Goal: Information Seeking & Learning: Learn about a topic

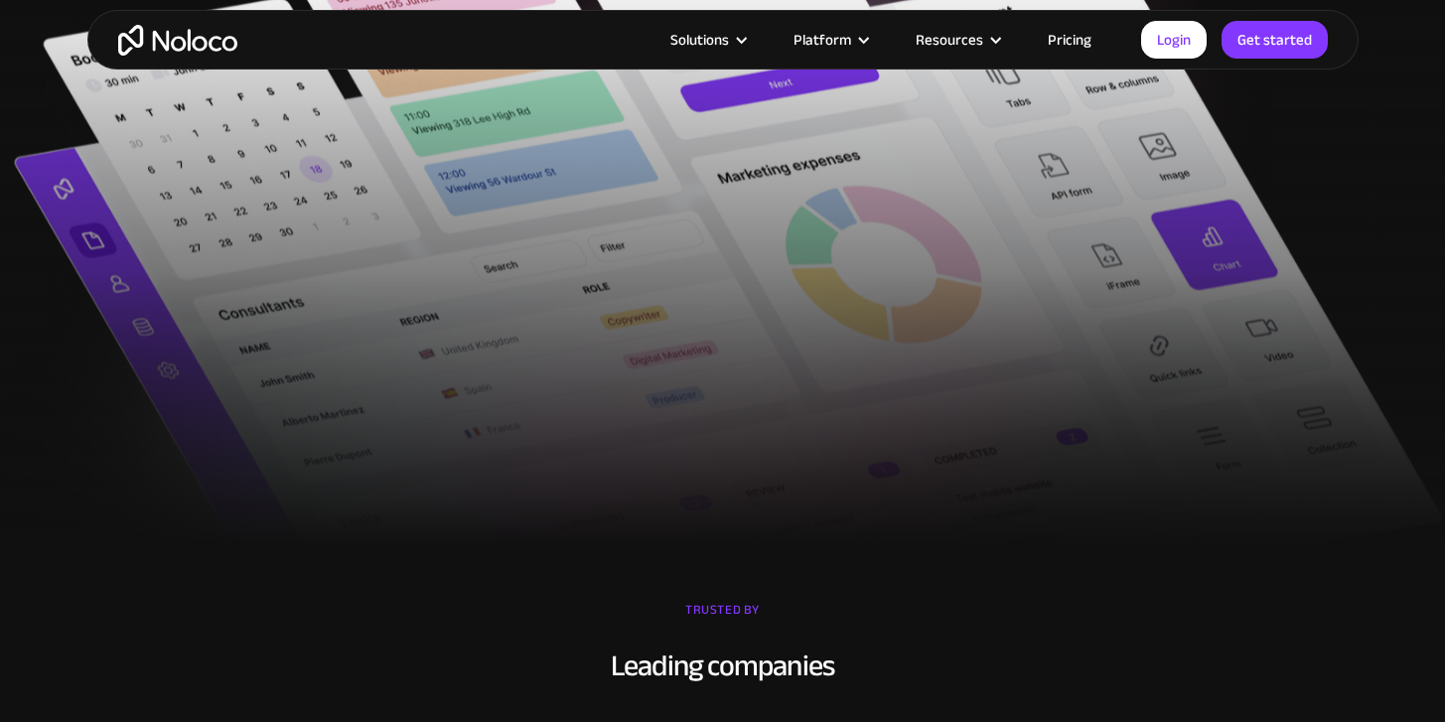
scroll to position [930, 0]
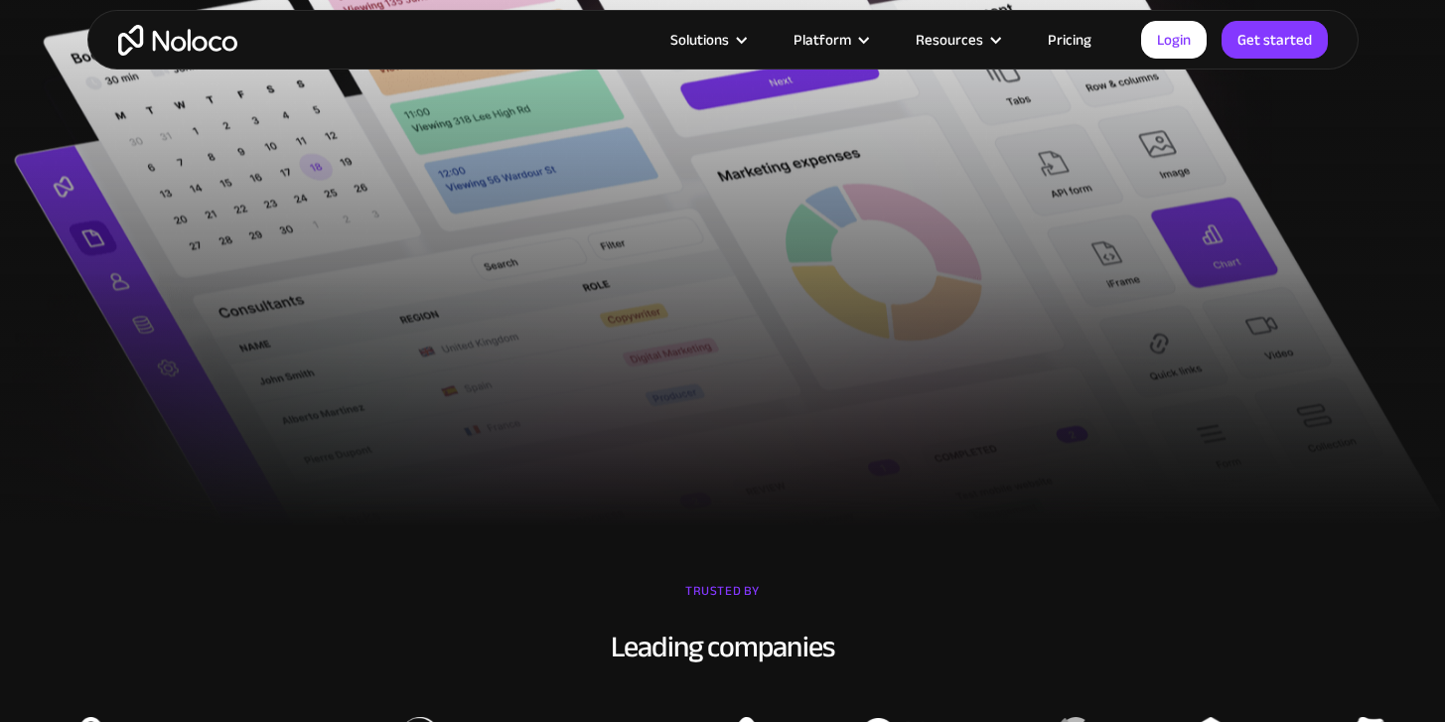
click at [1073, 40] on link "Pricing" at bounding box center [1069, 40] width 93 height 26
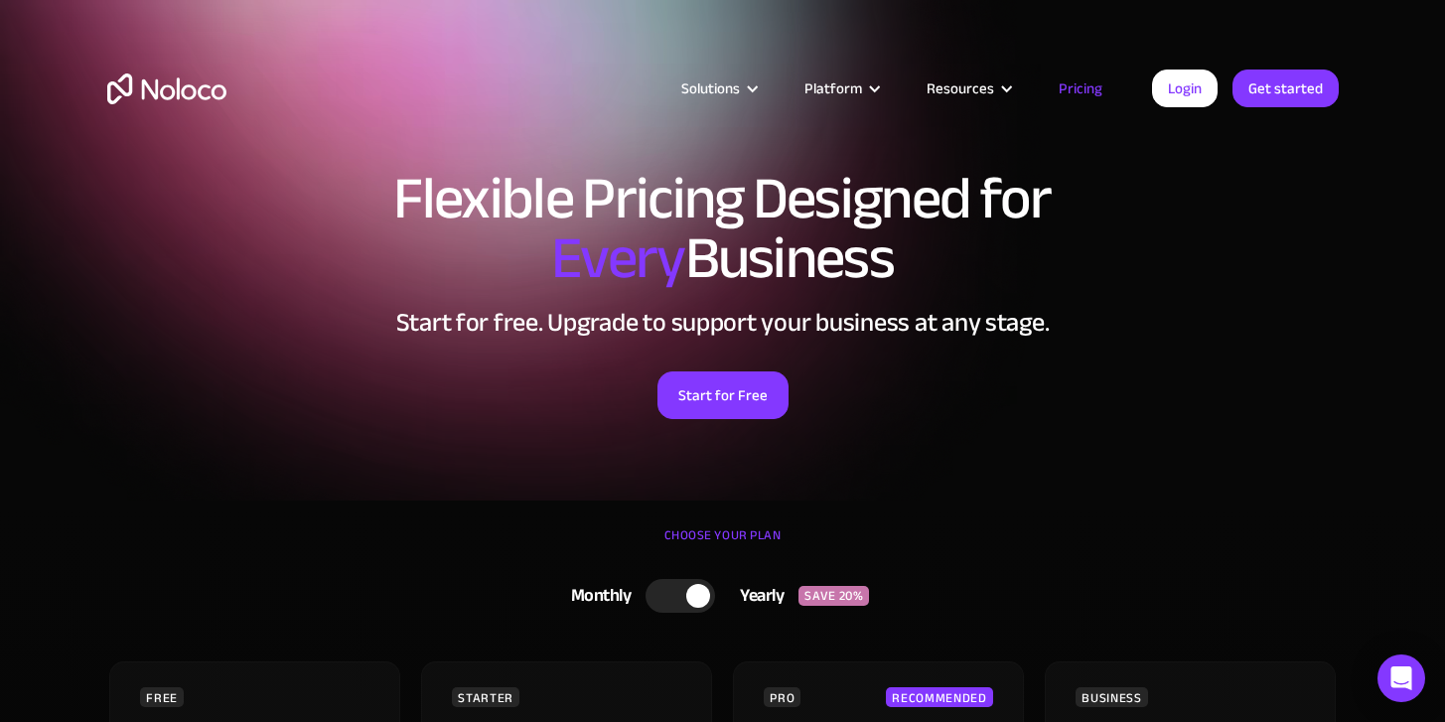
click at [1080, 79] on link "Pricing" at bounding box center [1080, 88] width 93 height 26
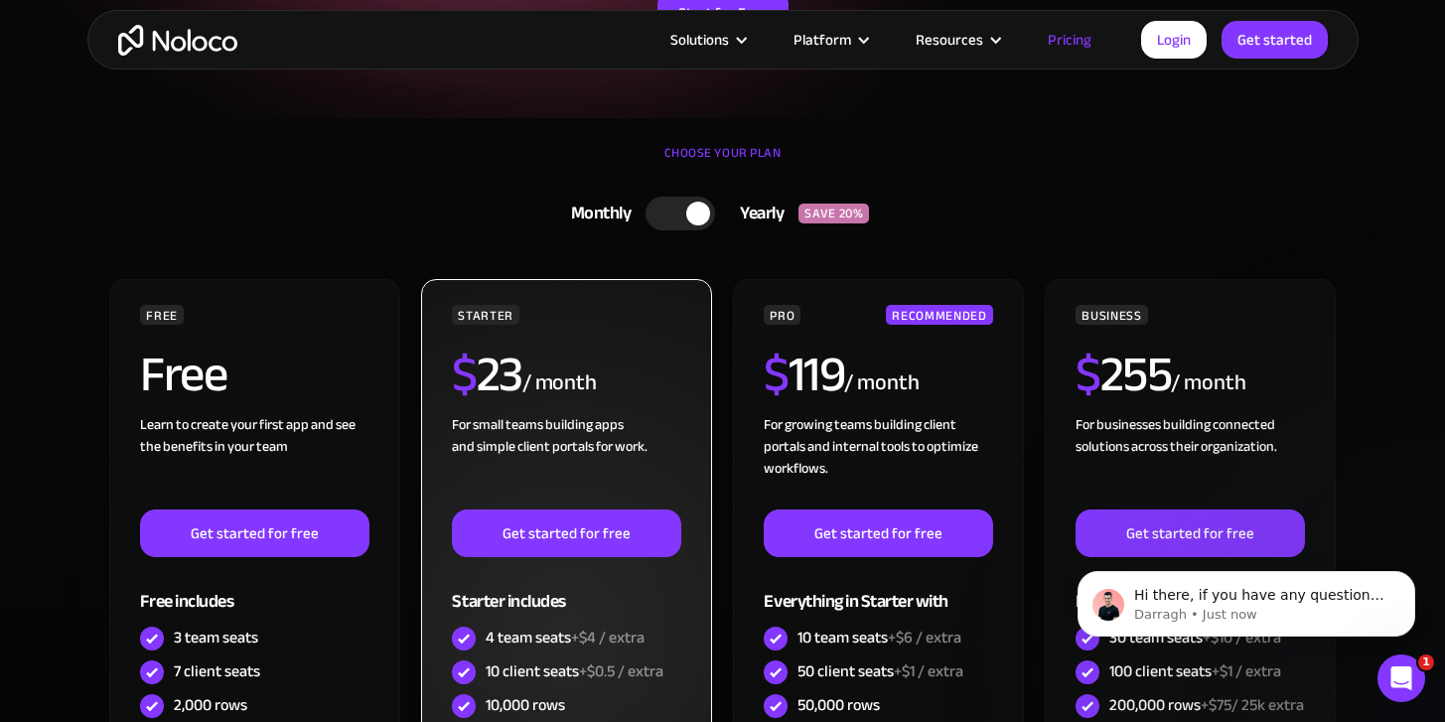
scroll to position [371, 0]
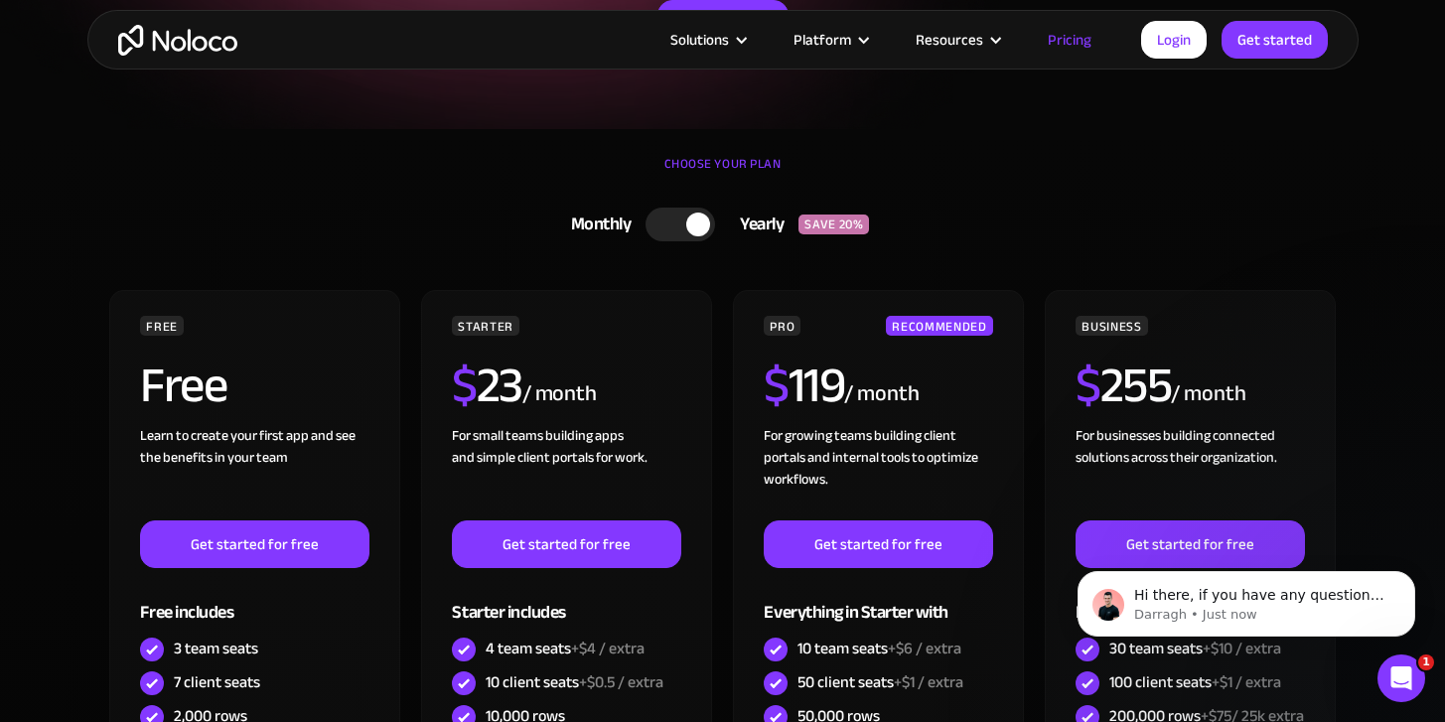
click at [699, 229] on div at bounding box center [698, 224] width 24 height 24
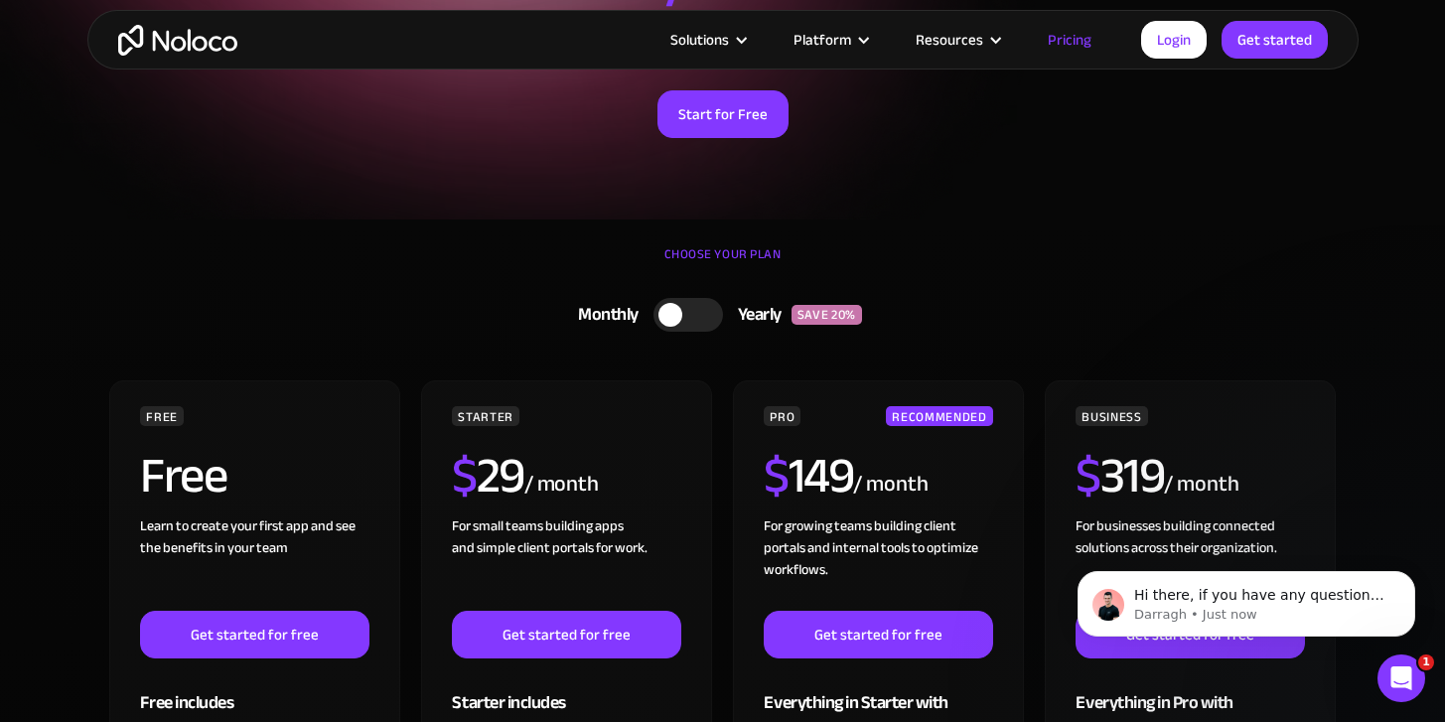
scroll to position [0, 0]
